Goal: Information Seeking & Learning: Check status

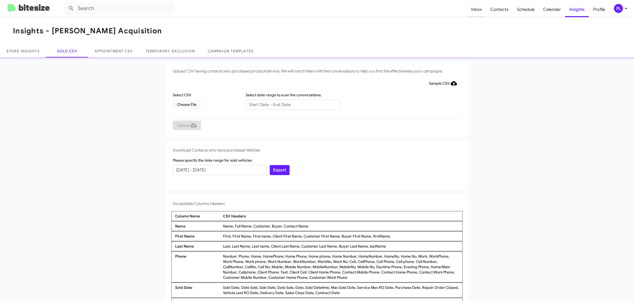
click at [475, 10] on span "Inbox" at bounding box center [476, 9] width 19 height 15
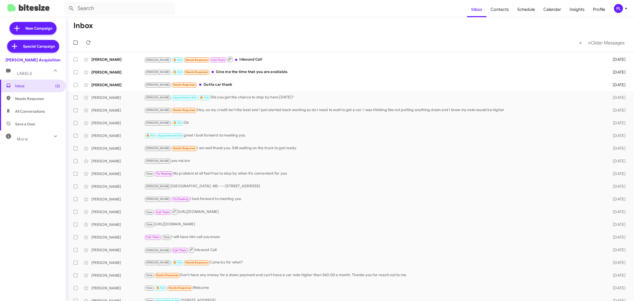
click at [628, 7] on icon at bounding box center [626, 8] width 6 height 6
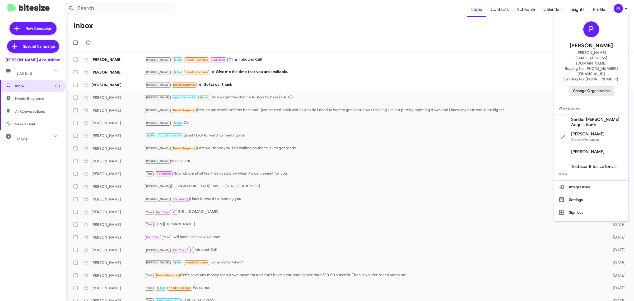
click at [600, 86] on span "Change Organization" at bounding box center [591, 90] width 37 height 9
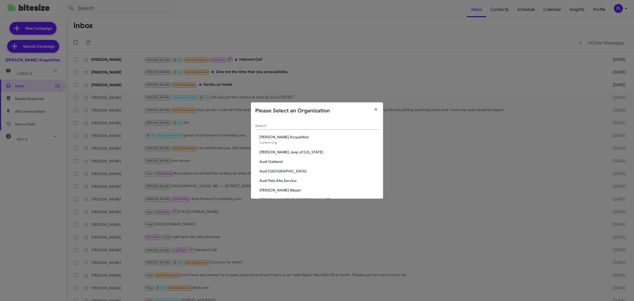
click at [323, 136] on span "[PERSON_NAME] Acquisition" at bounding box center [318, 136] width 119 height 5
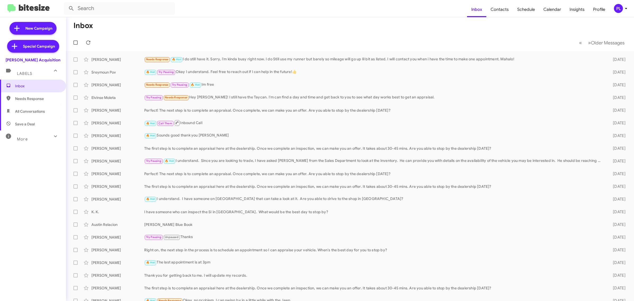
click at [625, 8] on icon at bounding box center [626, 8] width 2 height 1
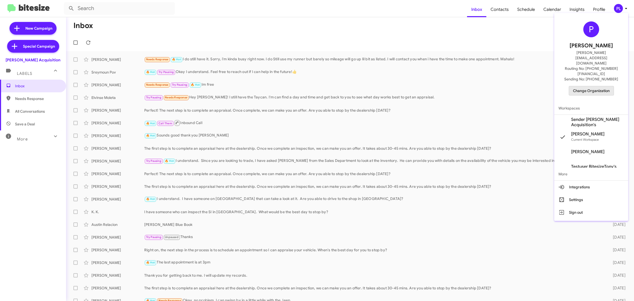
click at [594, 86] on span "Change Organization" at bounding box center [591, 90] width 37 height 9
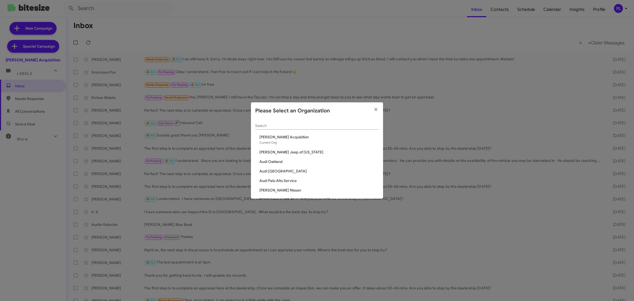
click at [305, 124] on input "Search" at bounding box center [317, 126] width 124 height 4
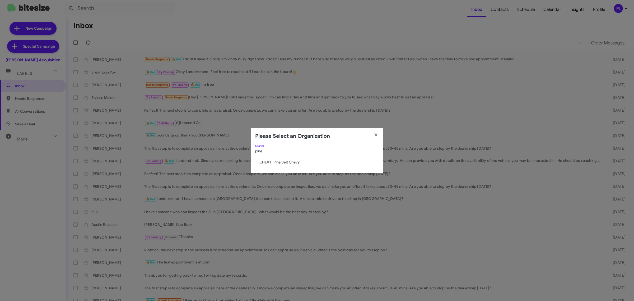
type input "pine"
click at [264, 160] on span "CHEVY: Pine Belt Chevy" at bounding box center [318, 161] width 119 height 5
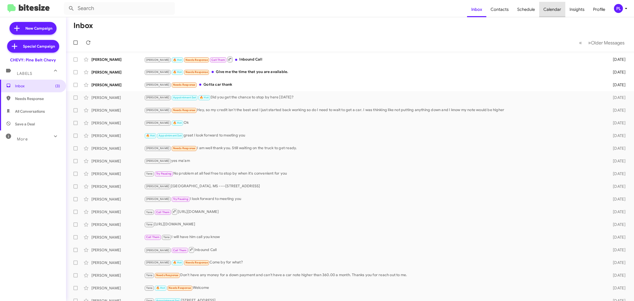
click at [559, 7] on span "Calendar" at bounding box center [552, 9] width 26 height 15
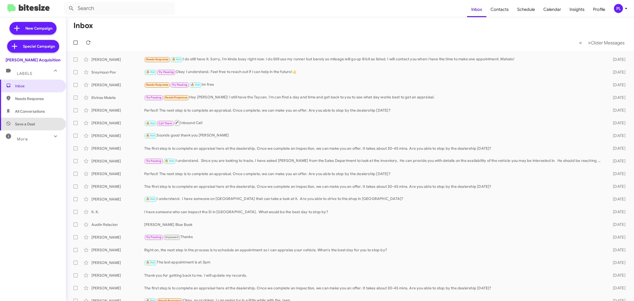
click at [32, 128] on span "Save a Deal" at bounding box center [33, 124] width 66 height 13
type input "in:not-interested"
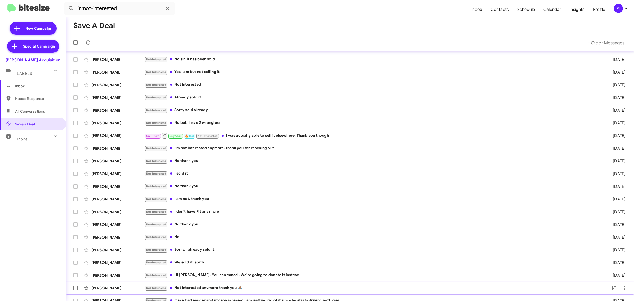
scroll to position [6, 0]
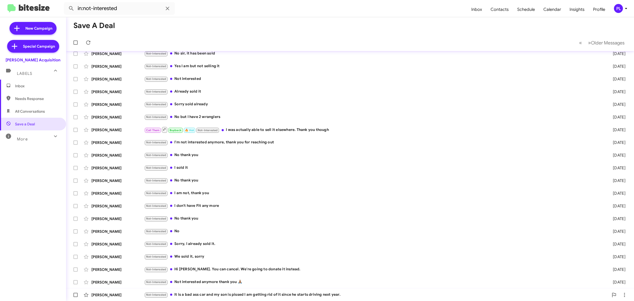
click at [353, 291] on div "Brian Carr Not-Interested It is a bad ass car and my son is pissed I am getting…" at bounding box center [349, 294] width 559 height 11
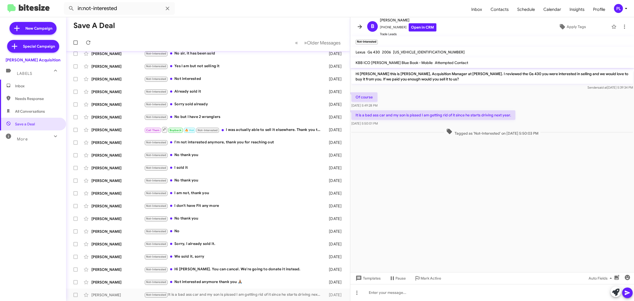
click at [358, 28] on icon at bounding box center [360, 27] width 6 height 6
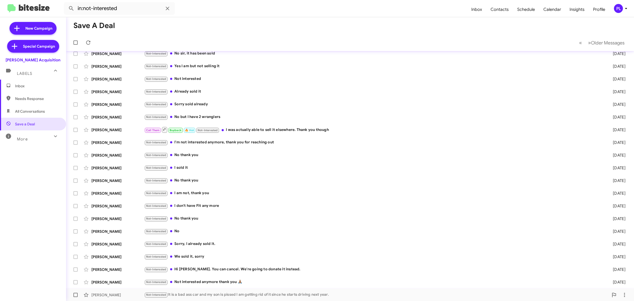
click at [77, 294] on span at bounding box center [75, 294] width 4 height 4
click at [76, 297] on input "checkbox" at bounding box center [75, 297] width 0 height 0
checkbox input "true"
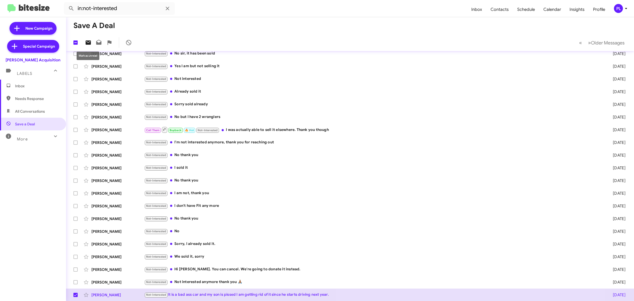
click at [90, 44] on icon at bounding box center [88, 42] width 5 height 4
click at [194, 34] on mat-toolbar-row "1 « Previous » Next Older Messages" at bounding box center [350, 42] width 568 height 17
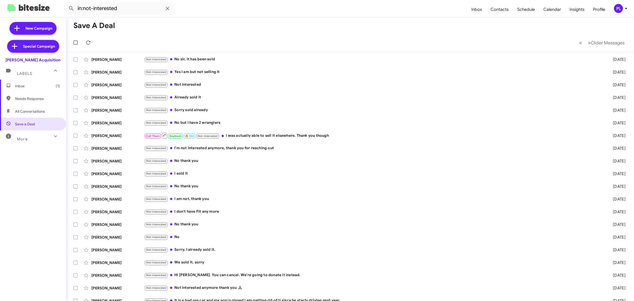
click at [626, 7] on icon at bounding box center [626, 8] width 6 height 6
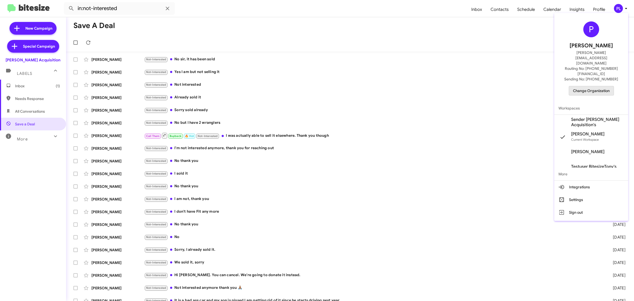
click at [592, 86] on span "Change Organization" at bounding box center [591, 90] width 37 height 9
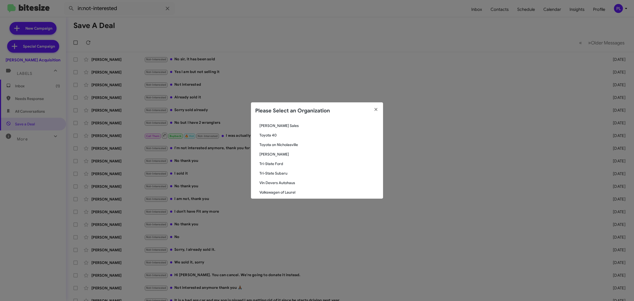
scroll to position [868, 0]
click at [283, 158] on span "[PERSON_NAME] Sales" at bounding box center [318, 158] width 119 height 5
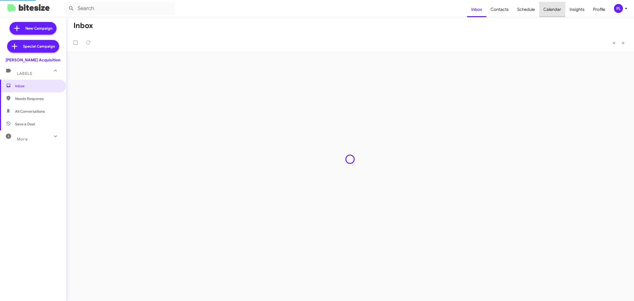
click at [548, 10] on span "Calendar" at bounding box center [552, 9] width 26 height 15
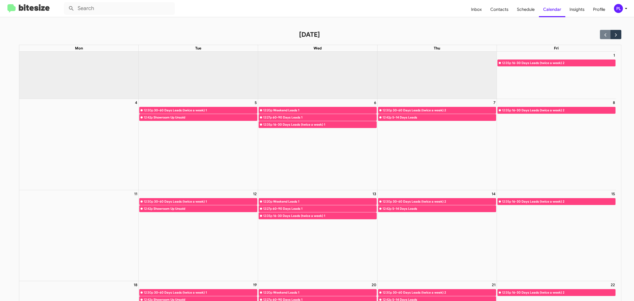
click at [625, 8] on icon at bounding box center [626, 8] width 6 height 6
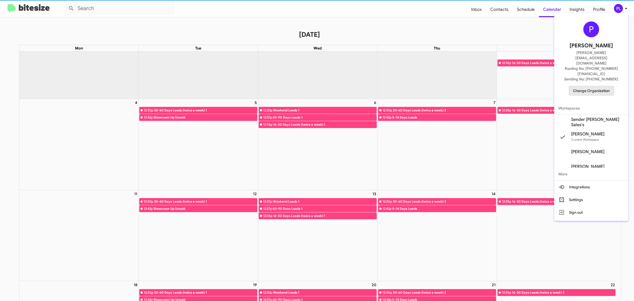
click at [598, 86] on span "Change Organization" at bounding box center [591, 90] width 37 height 9
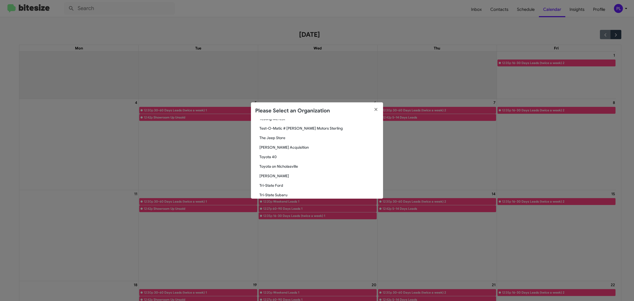
scroll to position [891, 0]
click at [286, 135] on span "[PERSON_NAME] Acquisition" at bounding box center [318, 135] width 119 height 5
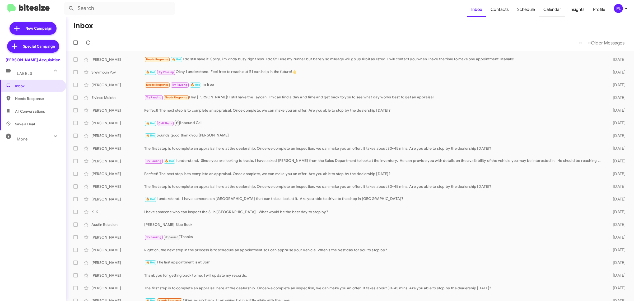
click at [551, 10] on span "Calendar" at bounding box center [552, 9] width 26 height 15
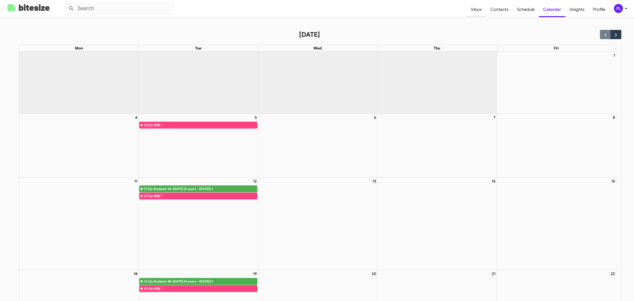
click at [482, 7] on span "Inbox" at bounding box center [476, 9] width 19 height 15
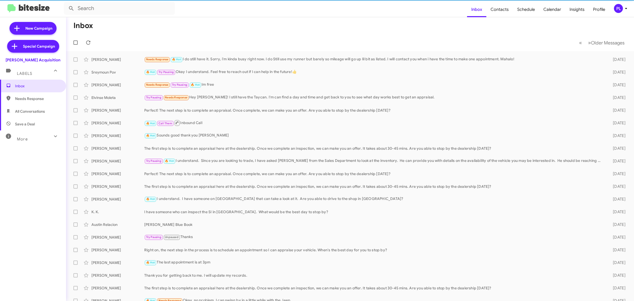
click at [621, 6] on div "PL" at bounding box center [618, 8] width 9 height 9
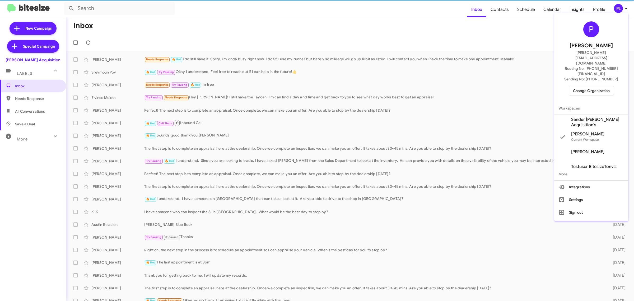
click at [574, 86] on span "Change Organization" at bounding box center [591, 90] width 37 height 9
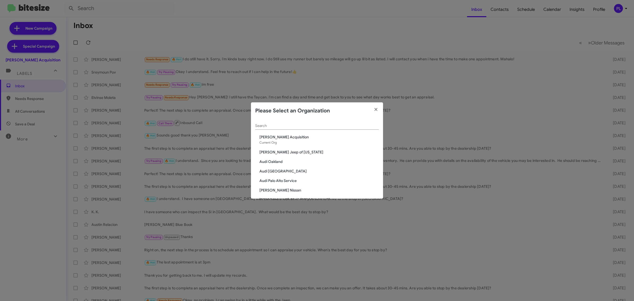
click at [277, 125] on input "Search" at bounding box center [317, 126] width 124 height 4
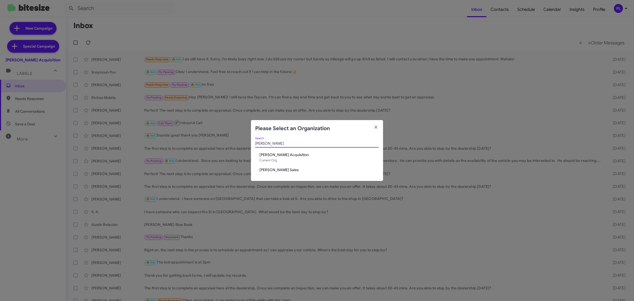
type input "tony"
click at [279, 168] on span "[PERSON_NAME] Sales" at bounding box center [318, 169] width 119 height 5
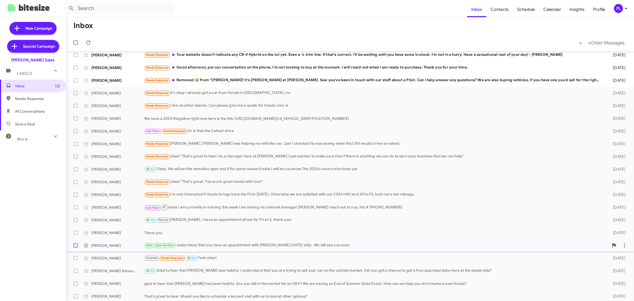
scroll to position [6, 0]
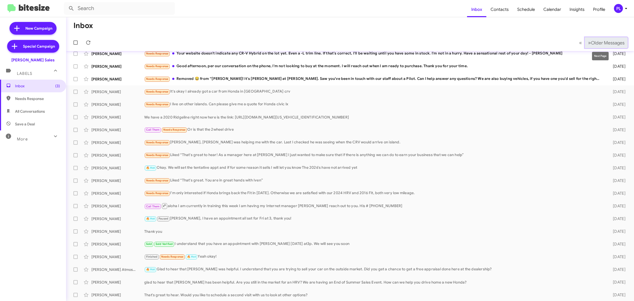
click at [617, 43] on span "Older Messages" at bounding box center [608, 43] width 34 height 6
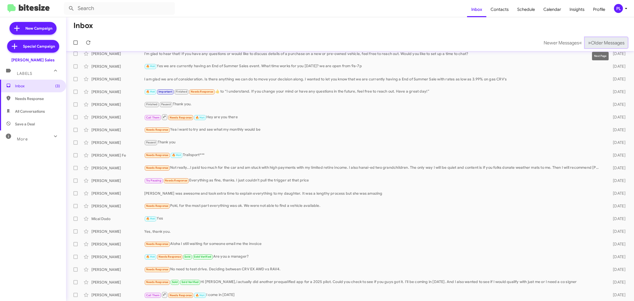
click at [611, 46] on button "» Next Older Messages" at bounding box center [606, 42] width 43 height 11
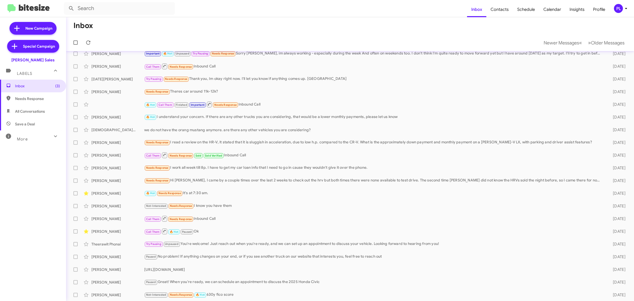
click at [627, 11] on icon at bounding box center [626, 8] width 6 height 6
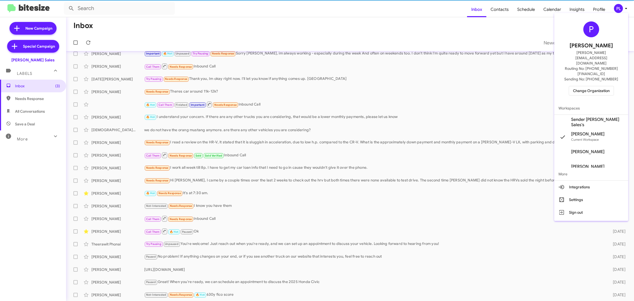
click at [591, 86] on span "Change Organization" at bounding box center [591, 90] width 37 height 9
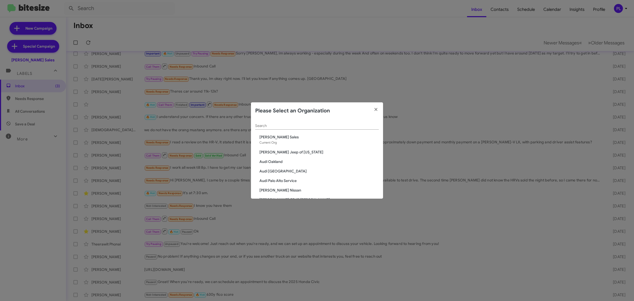
click at [314, 128] on div "Search" at bounding box center [317, 124] width 124 height 10
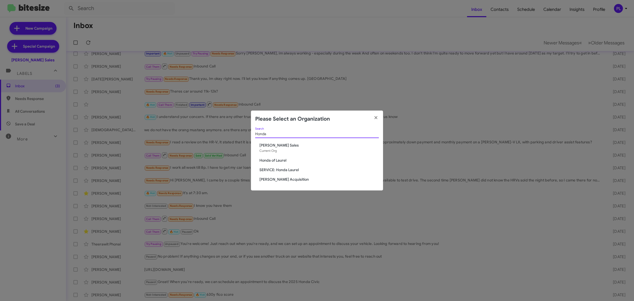
type input "Honda"
click at [286, 160] on span "Honda of Laurel" at bounding box center [318, 159] width 119 height 5
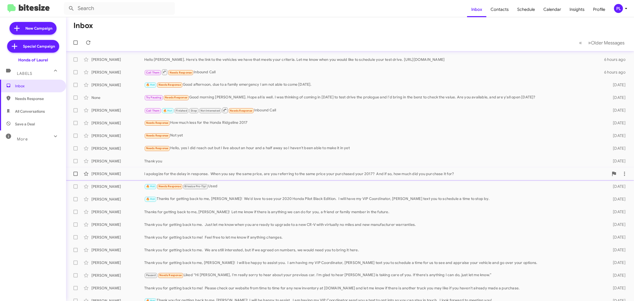
scroll to position [6, 0]
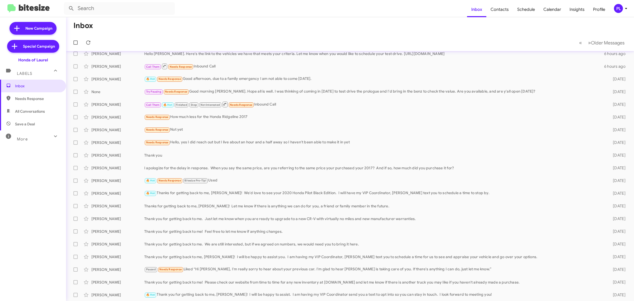
click at [42, 132] on div "More" at bounding box center [27, 137] width 47 height 10
click at [24, 234] on span "Sold Responded" at bounding box center [33, 229] width 66 height 13
type input "in:sold-verified"
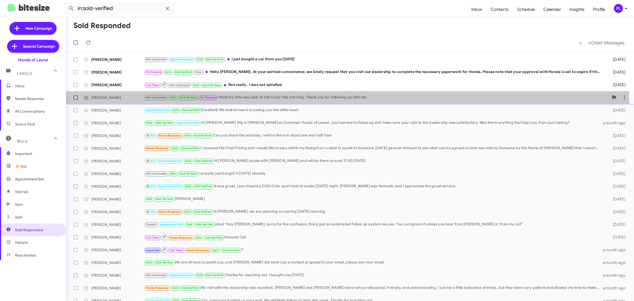
click at [292, 97] on div "Not-Interested Sold Sold Verified Try Pausing I think my wife was able to talk …" at bounding box center [376, 97] width 464 height 6
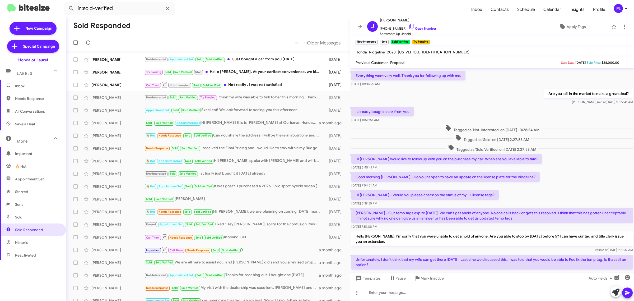
scroll to position [33, 0]
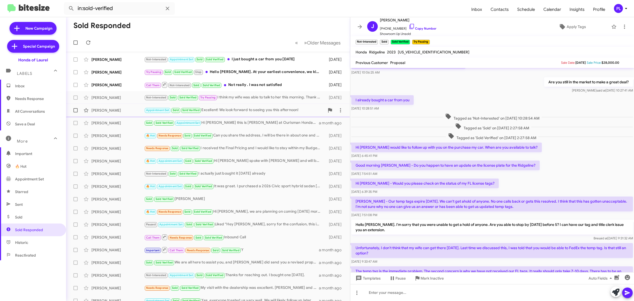
click at [229, 109] on div "Appointment Set Sold Sold Verified Excellent! We look forward to seeing you thi…" at bounding box center [234, 110] width 180 height 6
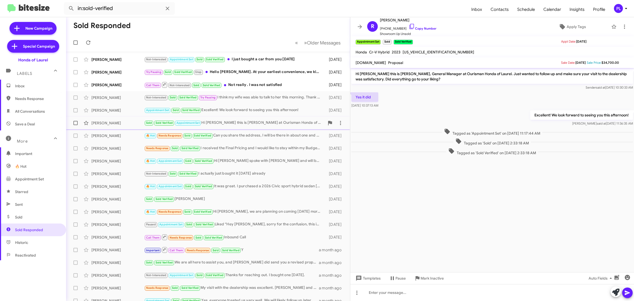
click at [101, 127] on div "Tatsuko Davis Sold Sold Verified Appointment Set Hi Tatsuko this is Robert Chen…" at bounding box center [207, 123] width 275 height 11
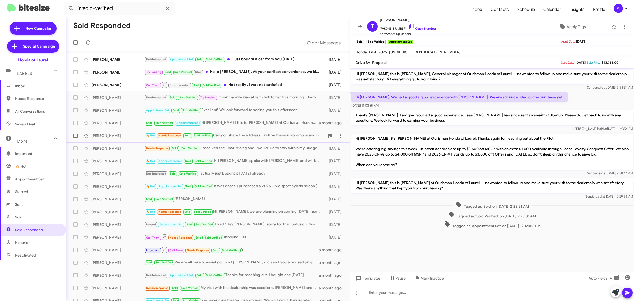
click at [112, 133] on div "Ming Deng" at bounding box center [117, 135] width 53 height 5
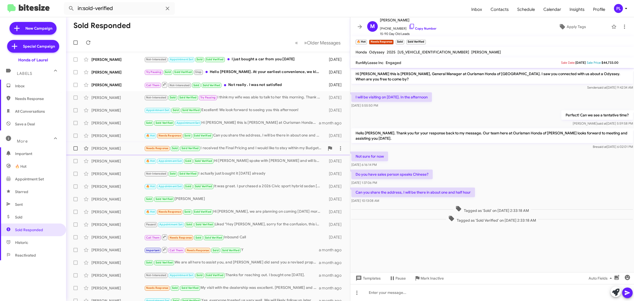
click at [99, 149] on div "Katherine Polanco" at bounding box center [117, 148] width 53 height 5
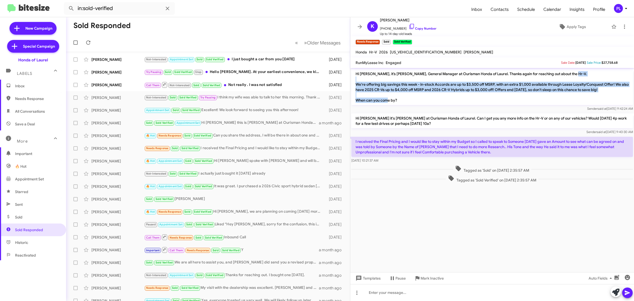
drag, startPoint x: 433, startPoint y: 100, endPoint x: 357, endPoint y: 79, distance: 78.5
click at [357, 79] on p "Hi Katherine, it’s Robert Chen, General Manager at Ourisman Honda of Laurel. Th…" at bounding box center [492, 87] width 282 height 36
click at [409, 95] on p "Hi Katherine, it’s Robert Chen, General Manager at Ourisman Honda of Laurel. Th…" at bounding box center [492, 87] width 282 height 36
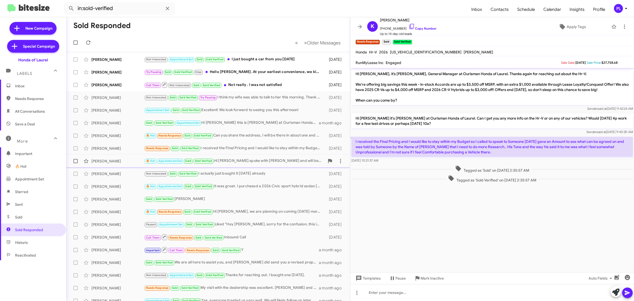
click at [114, 158] on div "Justin Curtis" at bounding box center [117, 160] width 53 height 5
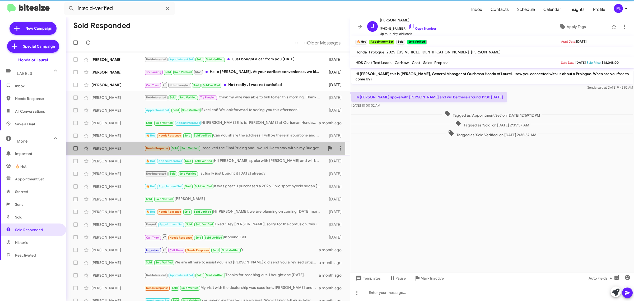
click at [111, 147] on div "Katherine Polanco" at bounding box center [117, 148] width 53 height 5
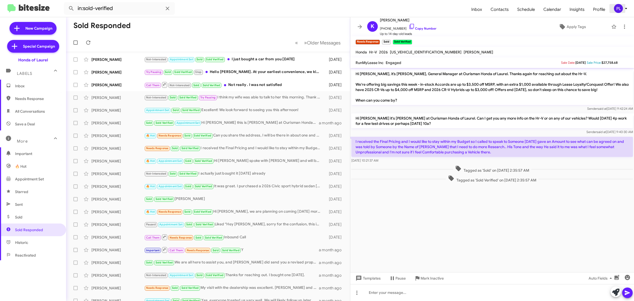
click at [622, 10] on div "PL" at bounding box center [618, 8] width 9 height 9
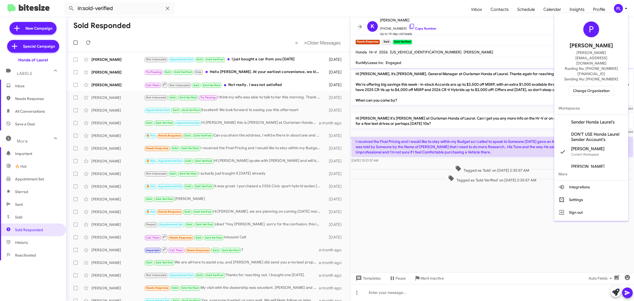
click at [584, 86] on span "Change Organization" at bounding box center [591, 90] width 37 height 9
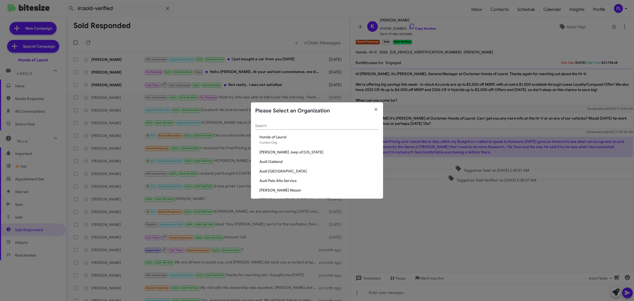
click at [322, 125] on input "Search" at bounding box center [317, 126] width 124 height 4
type input "nissan"
click at [273, 137] on span "Baker Nissan" at bounding box center [318, 136] width 119 height 5
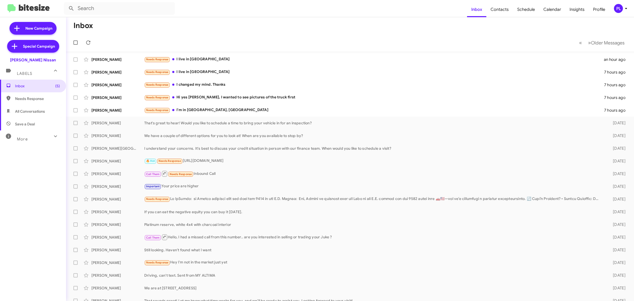
click at [52, 136] on icon at bounding box center [55, 136] width 6 height 6
click at [628, 10] on icon at bounding box center [626, 8] width 6 height 6
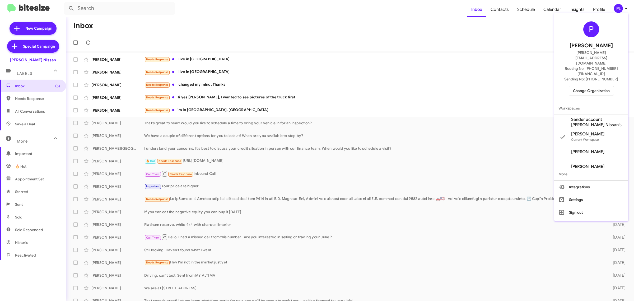
click at [335, 36] on div at bounding box center [317, 150] width 634 height 301
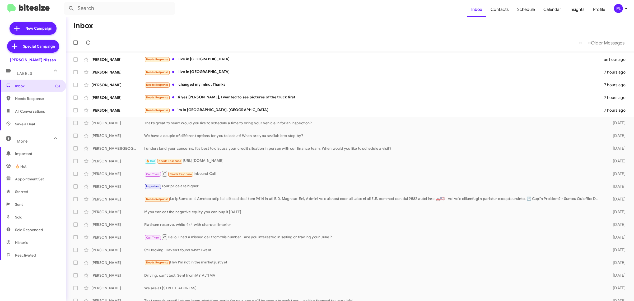
click at [628, 7] on icon at bounding box center [626, 8] width 6 height 6
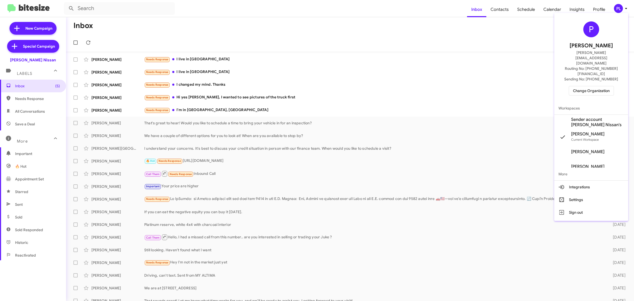
click at [602, 86] on span "Change Organization" at bounding box center [591, 90] width 37 height 9
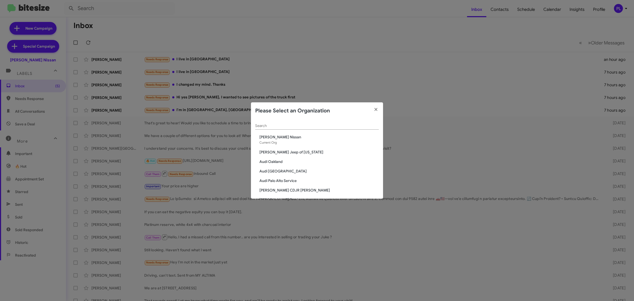
click at [324, 125] on input "Search" at bounding box center [317, 126] width 124 height 4
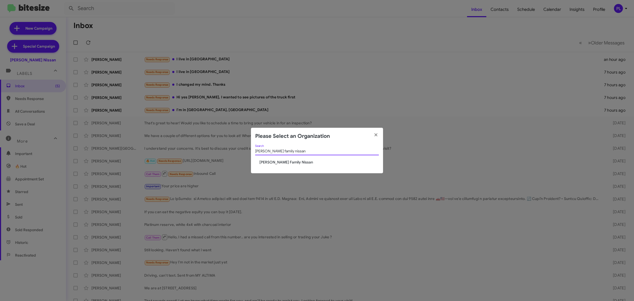
type input "hicks family nissan"
click at [264, 163] on span "[PERSON_NAME] Family Nissan" at bounding box center [318, 161] width 119 height 5
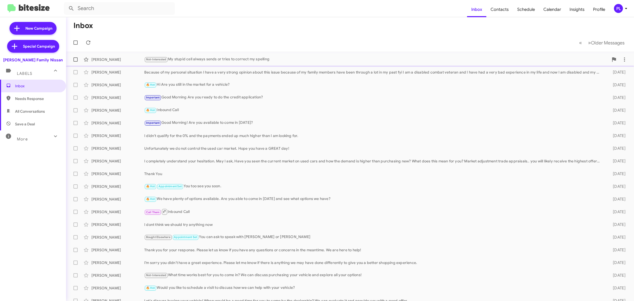
click at [241, 63] on div "[PERSON_NAME] Not-Interested My stupid cell always sends or tries to correct my…" at bounding box center [349, 59] width 559 height 11
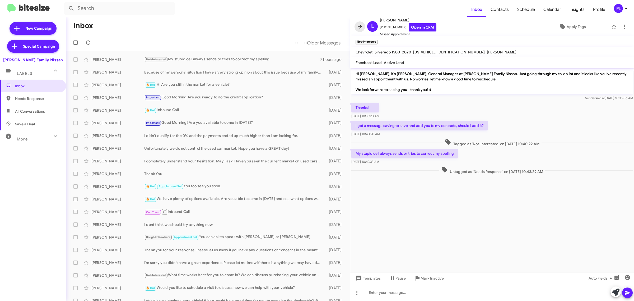
click at [361, 29] on icon at bounding box center [360, 27] width 6 height 6
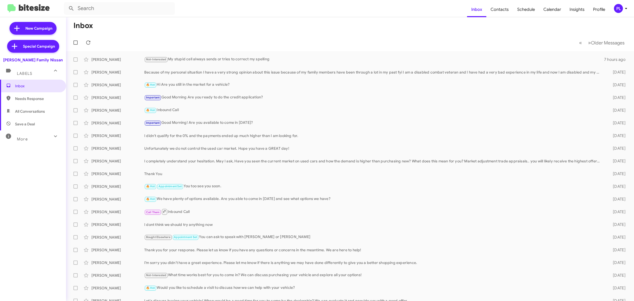
click at [27, 138] on div "More" at bounding box center [27, 137] width 47 height 10
click at [626, 11] on icon at bounding box center [626, 8] width 6 height 6
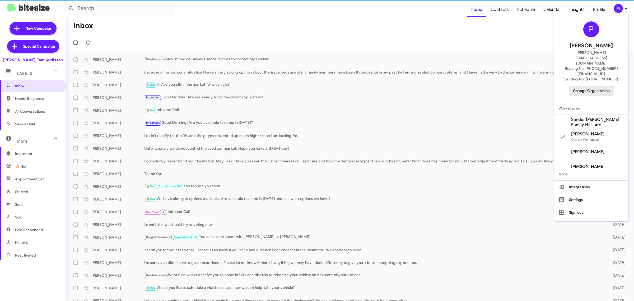
click at [609, 86] on span "Change Organization" at bounding box center [591, 90] width 37 height 9
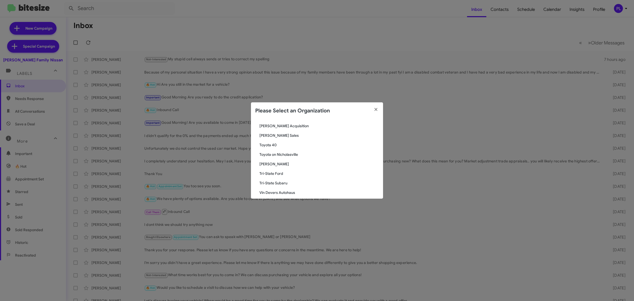
scroll to position [858, 0]
click at [277, 166] on span "[PERSON_NAME] Sales" at bounding box center [318, 168] width 119 height 5
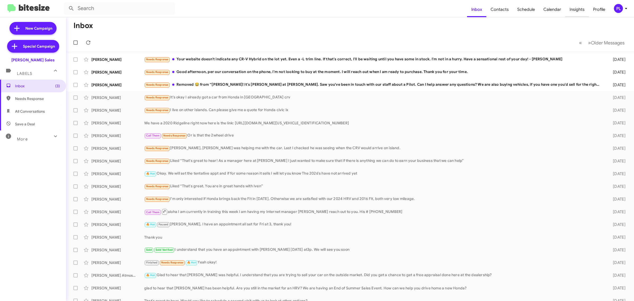
click at [580, 11] on span "Insights" at bounding box center [577, 9] width 24 height 15
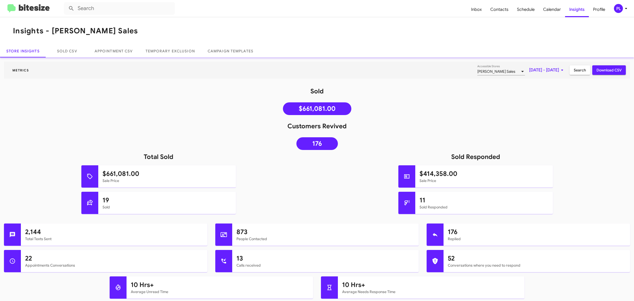
click at [492, 71] on div "[PERSON_NAME] Sales" at bounding box center [498, 71] width 43 height 4
click at [447, 96] on mat-pseudo-checkbox at bounding box center [446, 95] width 4 height 4
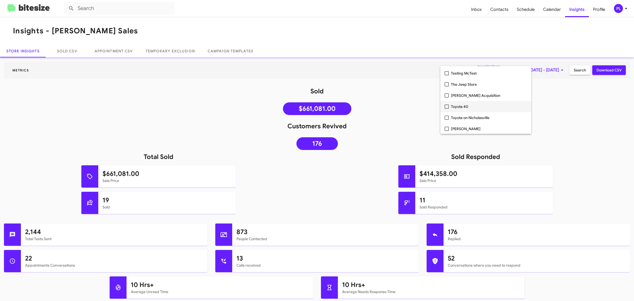
scroll to position [1019, 0]
click at [548, 95] on div at bounding box center [317, 150] width 634 height 301
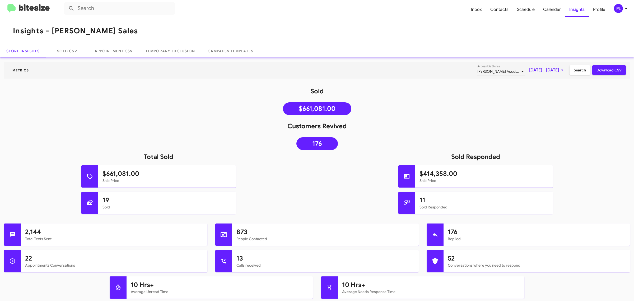
click at [546, 68] on span "[DATE] - [DATE]" at bounding box center [547, 70] width 36 height 10
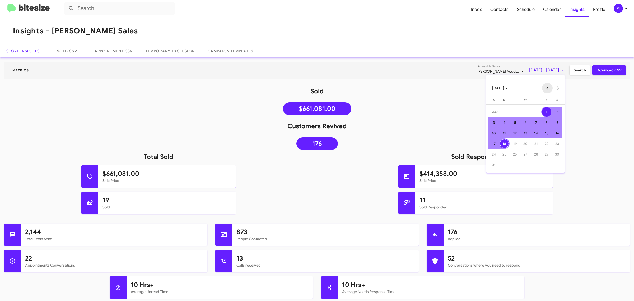
click at [547, 89] on button "Previous month" at bounding box center [547, 88] width 11 height 11
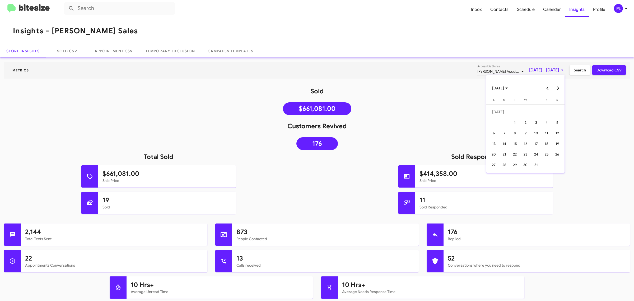
click at [547, 89] on button "Previous month" at bounding box center [547, 88] width 11 height 11
click at [554, 132] on div "17" at bounding box center [557, 133] width 10 height 10
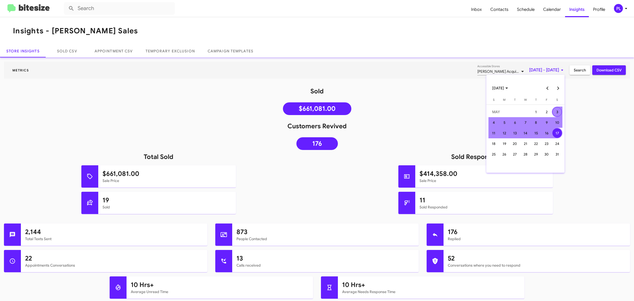
click at [559, 89] on button "Next month" at bounding box center [558, 88] width 11 height 11
click at [495, 141] on div "17" at bounding box center [494, 144] width 10 height 10
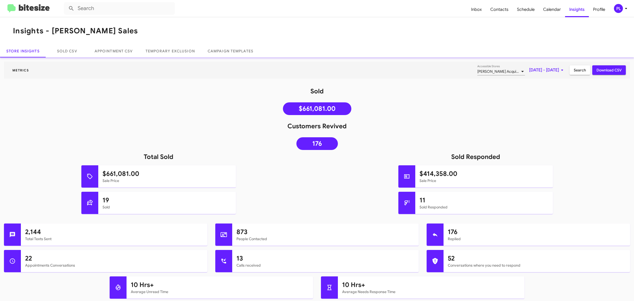
click at [574, 73] on span "Search" at bounding box center [580, 70] width 12 height 10
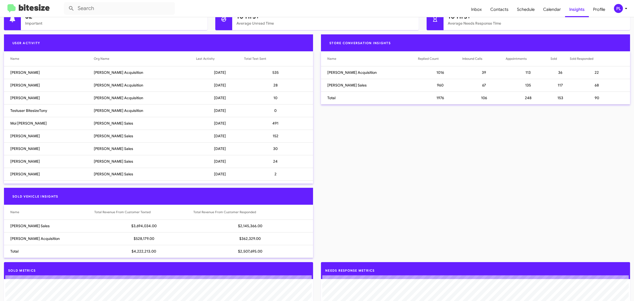
scroll to position [264, 0]
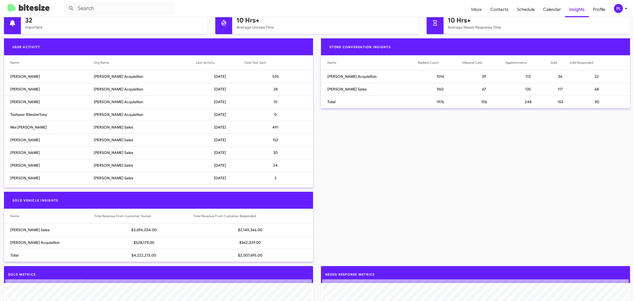
drag, startPoint x: 226, startPoint y: 253, endPoint x: 261, endPoint y: 255, distance: 35.0
click at [261, 255] on td "$2,507,695.00" at bounding box center [253, 255] width 120 height 13
copy td "$2,507,695.00"
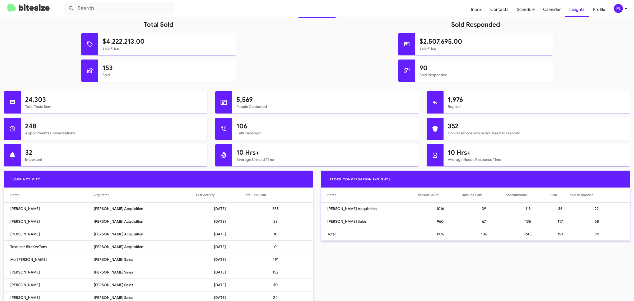
scroll to position [0, 0]
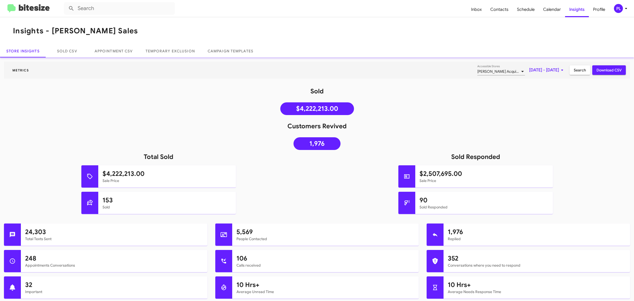
click at [632, 8] on mat-toolbar "Inbox Contacts Schedule Calendar Insights Profile PL" at bounding box center [317, 8] width 634 height 17
click at [628, 8] on icon at bounding box center [626, 8] width 6 height 6
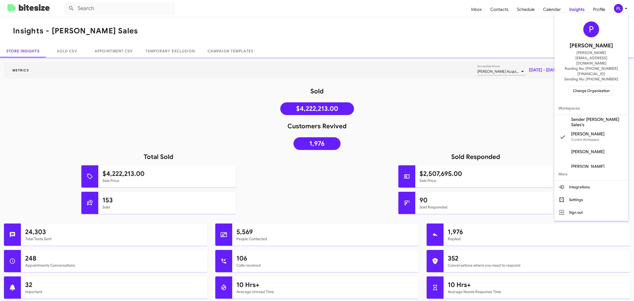
click at [598, 86] on span "Change Organization" at bounding box center [591, 90] width 37 height 9
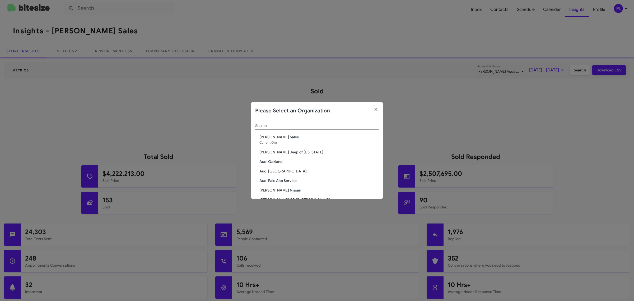
click at [274, 120] on div "Search" at bounding box center [317, 124] width 124 height 10
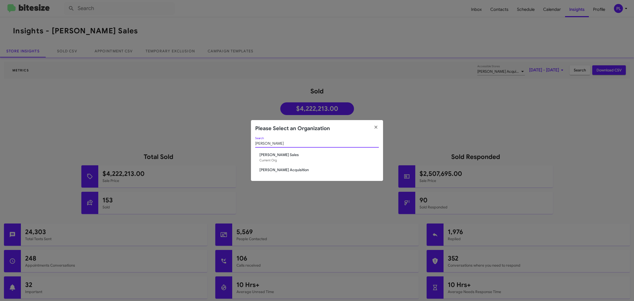
type input "tony"
click at [282, 169] on span "[PERSON_NAME] Acquisition" at bounding box center [318, 169] width 119 height 5
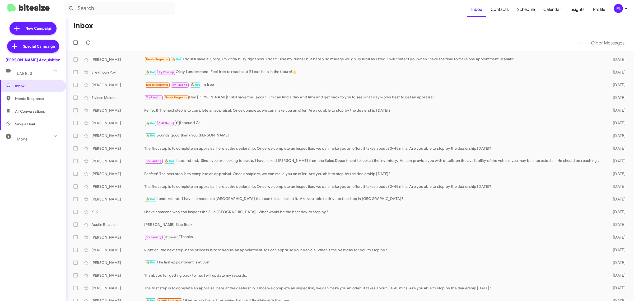
click at [53, 139] on icon at bounding box center [55, 136] width 6 height 6
click at [52, 136] on icon at bounding box center [55, 138] width 6 height 6
click at [33, 119] on span "Save a Deal" at bounding box center [33, 124] width 66 height 13
type input "in:not-interested"
